Goal: Communication & Community: Answer question/provide support

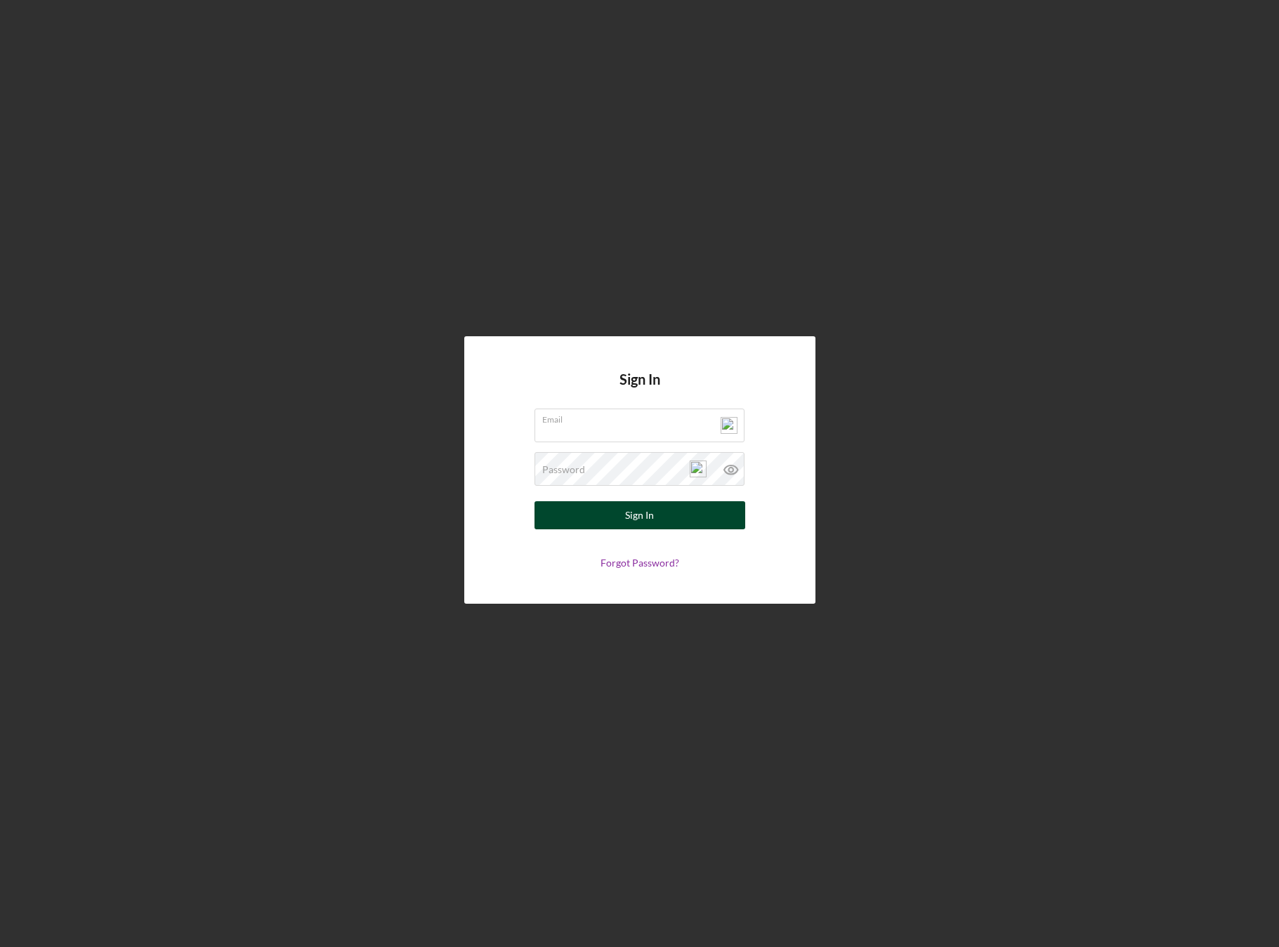
type input "[PERSON_NAME][EMAIL_ADDRESS][DOMAIN_NAME]"
click at [647, 518] on div "Sign In" at bounding box center [639, 515] width 29 height 28
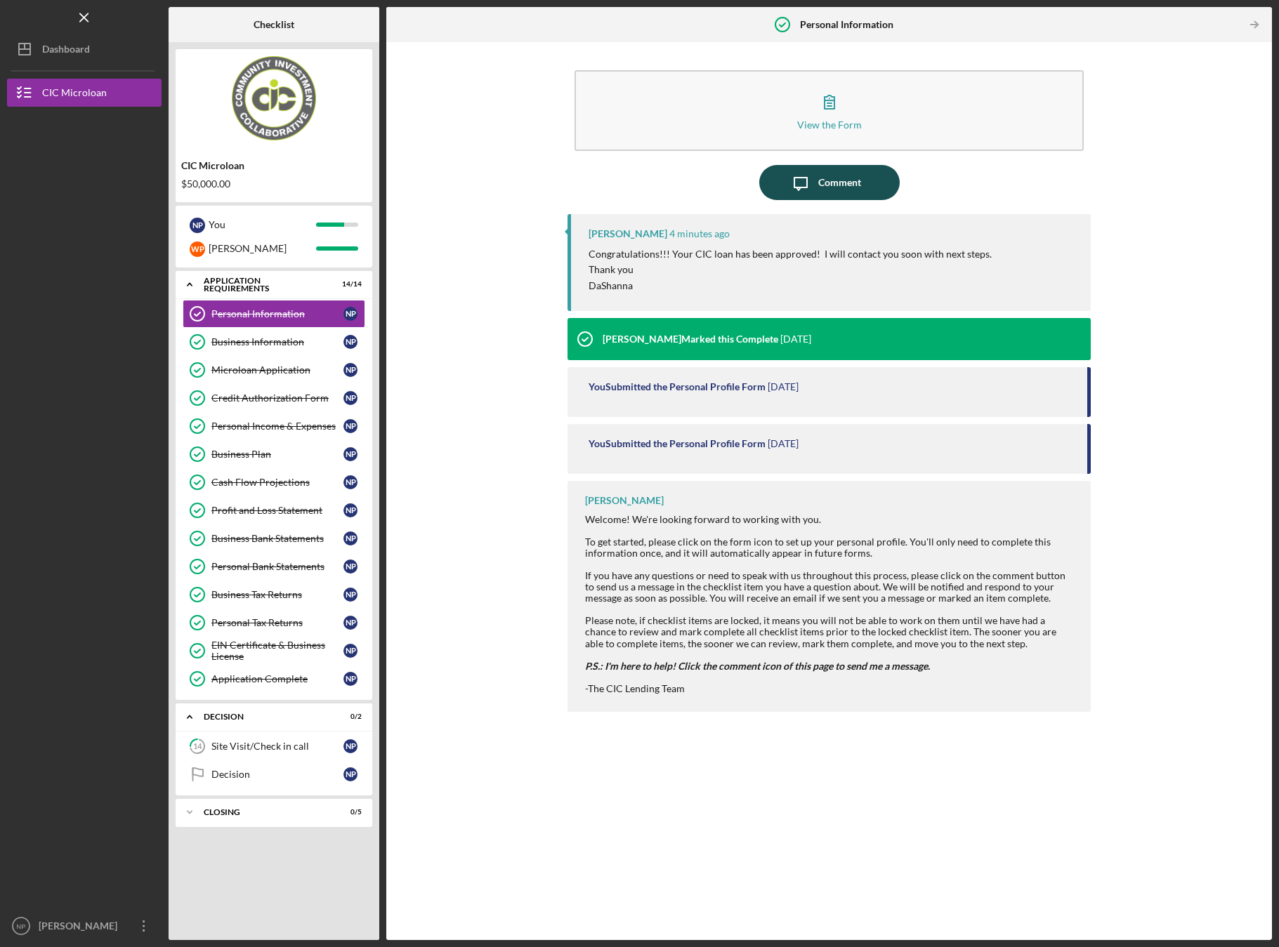
click at [853, 188] on div "Comment" at bounding box center [839, 182] width 43 height 35
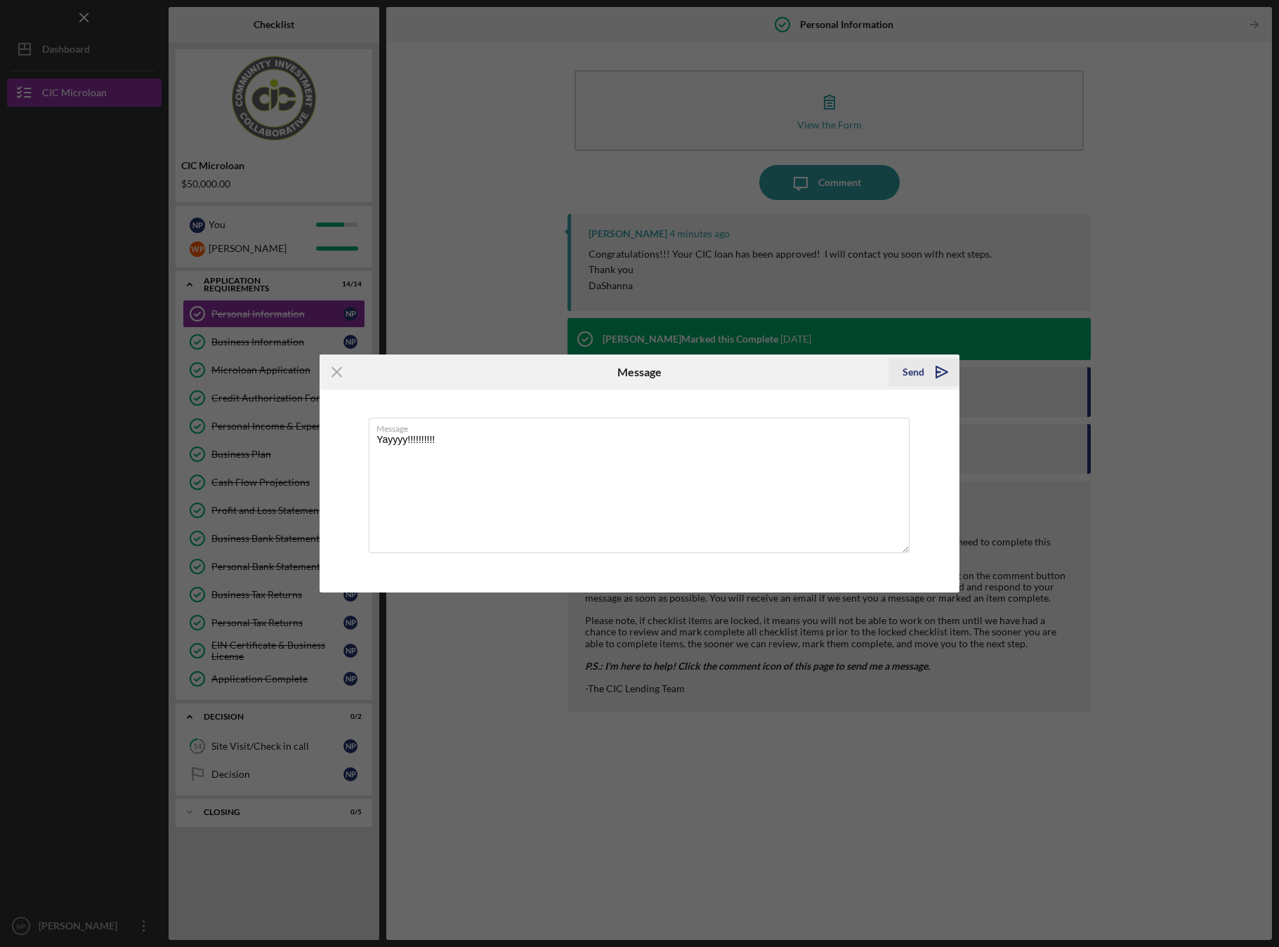
type textarea "Yayyyy!!!!!!!!!!"
click at [909, 369] on div "Send" at bounding box center [913, 372] width 22 height 28
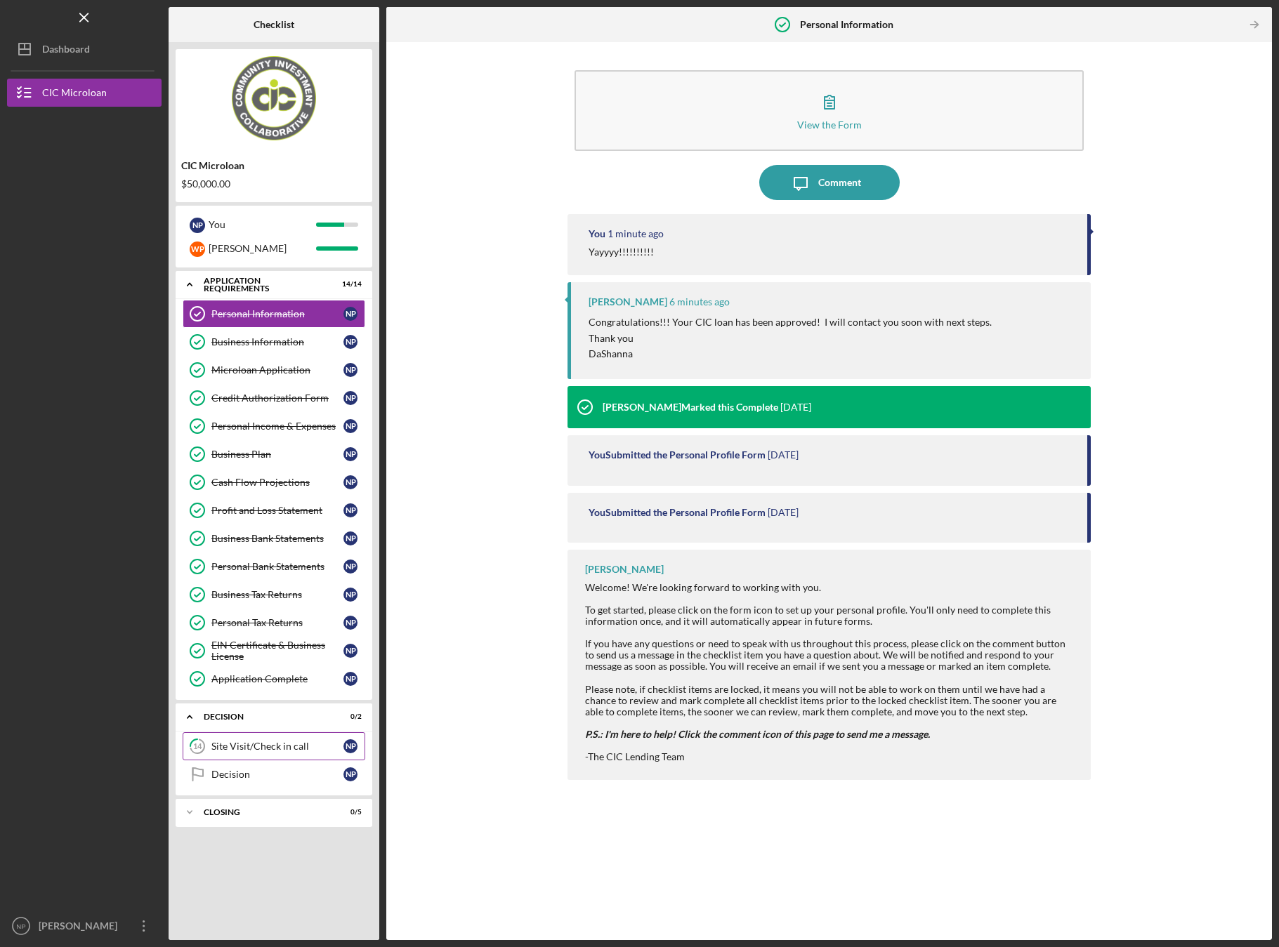
click at [262, 749] on div "Site Visit/Check in call" at bounding box center [277, 746] width 132 height 11
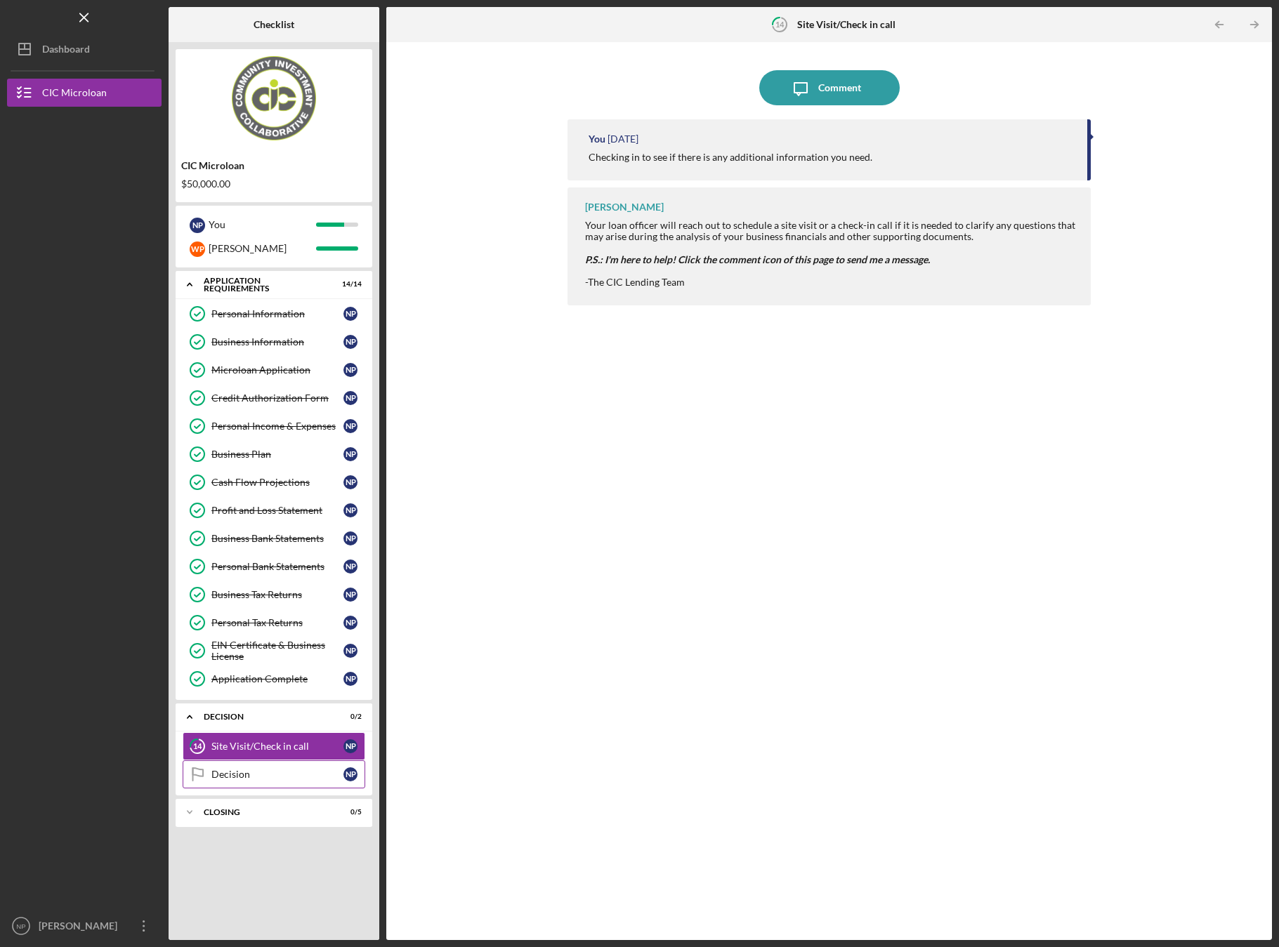
click at [258, 776] on div "Decision" at bounding box center [277, 774] width 132 height 11
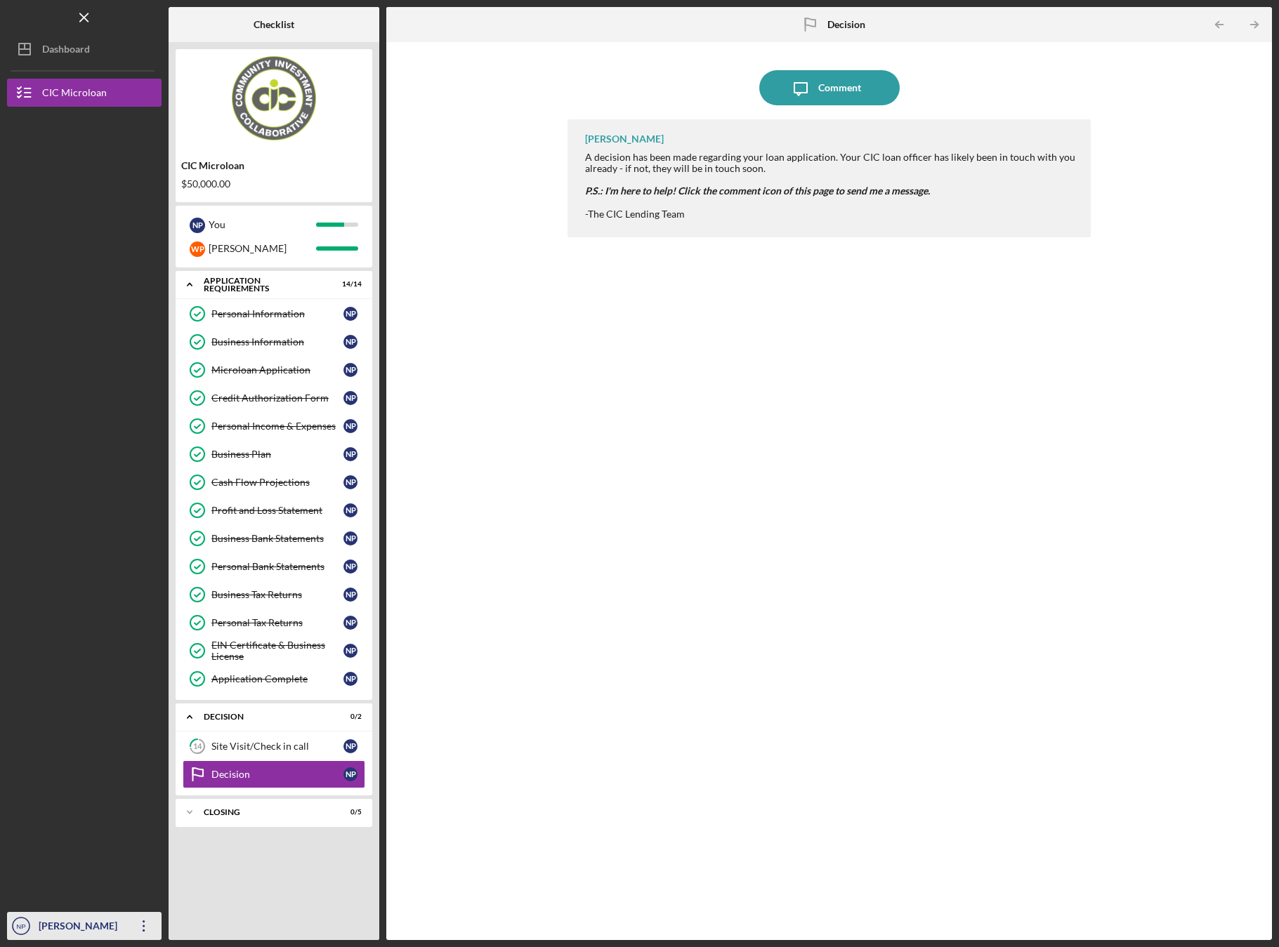
click at [144, 925] on icon "Icon/Overflow" at bounding box center [143, 926] width 35 height 35
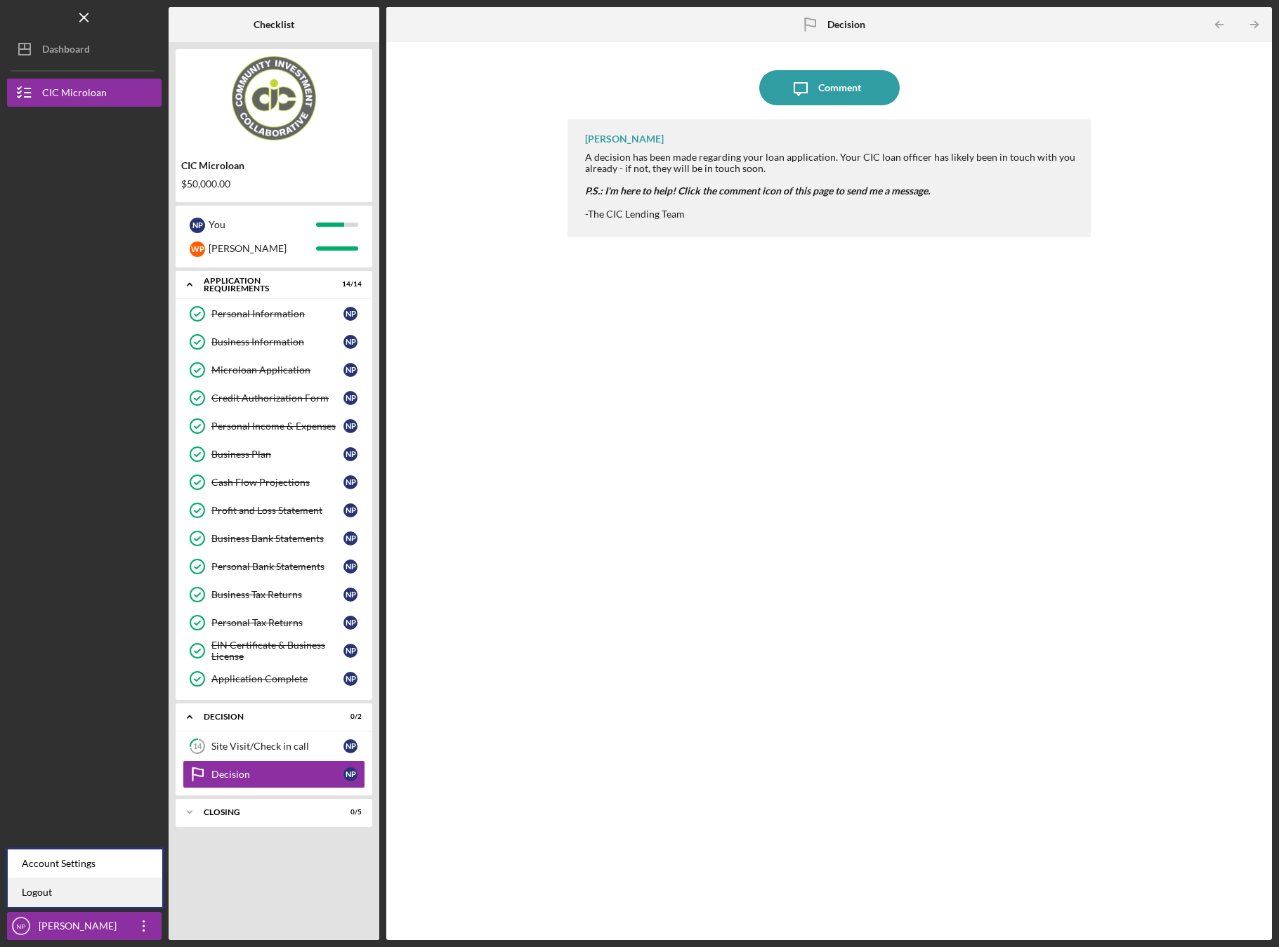
click at [102, 899] on link "Logout" at bounding box center [85, 892] width 154 height 29
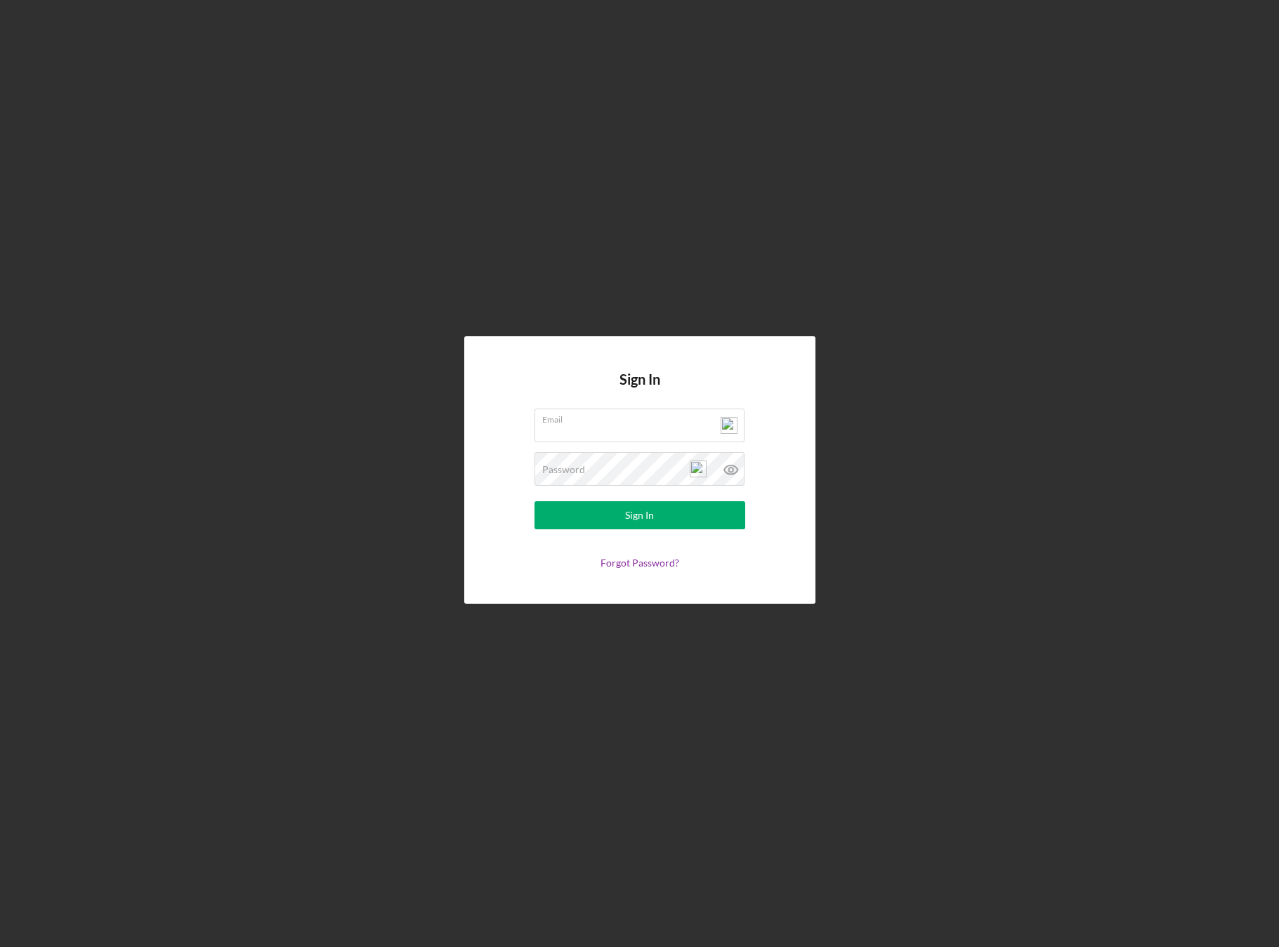
type input "[PERSON_NAME][EMAIL_ADDRESS][DOMAIN_NAME]"
